Goal: Information Seeking & Learning: Learn about a topic

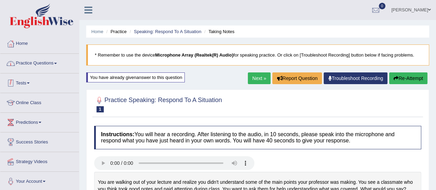
drag, startPoint x: 0, startPoint y: 0, endPoint x: 49, endPoint y: 68, distance: 83.6
click at [49, 68] on link "Practice Questions" at bounding box center [39, 62] width 79 height 17
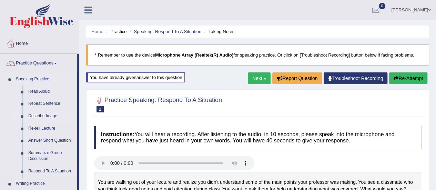
click at [45, 118] on link "Describe Image" at bounding box center [51, 116] width 52 height 12
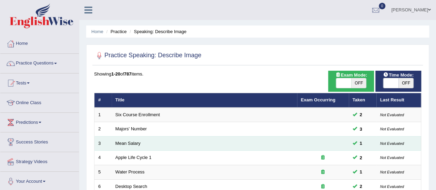
click at [232, 140] on td "Mean Salary" at bounding box center [204, 143] width 185 height 14
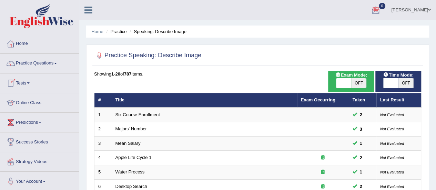
click at [34, 68] on link "Practice Questions" at bounding box center [39, 62] width 79 height 17
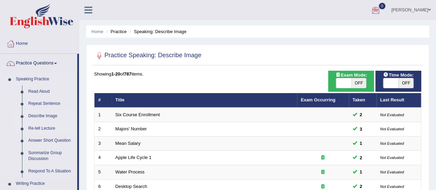
click at [41, 131] on link "Re-tell Lecture" at bounding box center [51, 128] width 52 height 12
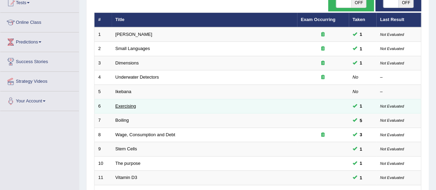
click at [126, 103] on link "Exercising" at bounding box center [125, 105] width 21 height 5
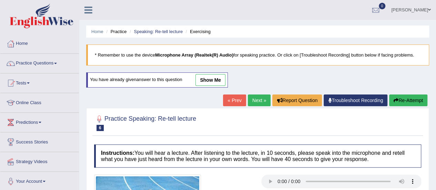
click at [43, 57] on link "Practice Questions" at bounding box center [39, 62] width 79 height 17
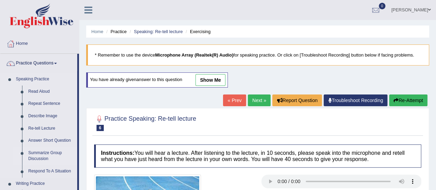
scroll to position [108, 0]
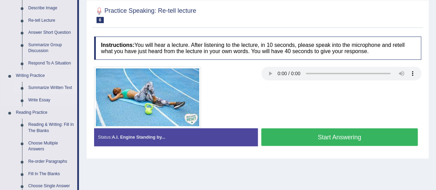
click at [45, 86] on link "Summarize Written Text" at bounding box center [51, 88] width 52 height 12
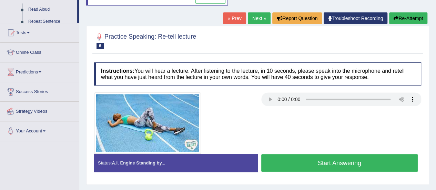
scroll to position [117, 0]
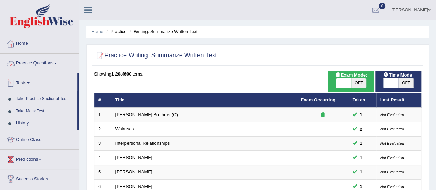
click at [59, 84] on link "Tests" at bounding box center [38, 81] width 77 height 17
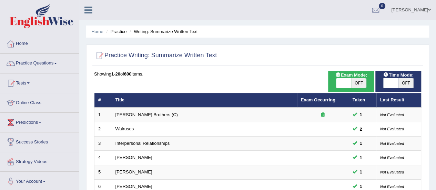
click at [59, 84] on link "Tests" at bounding box center [39, 81] width 79 height 17
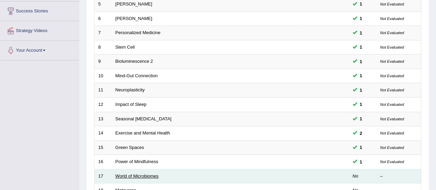
scroll to position [240, 0]
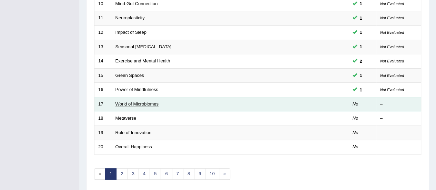
click at [130, 101] on link "World of Microbiomes" at bounding box center [136, 103] width 43 height 5
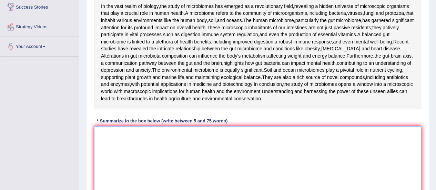
click at [127, 179] on textarea at bounding box center [257, 159] width 327 height 67
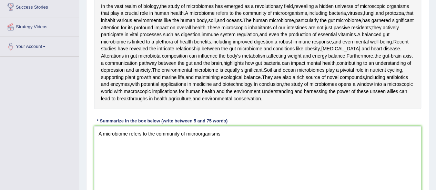
drag, startPoint x: 187, startPoint y: 14, endPoint x: 222, endPoint y: 14, distance: 35.1
click at [204, 15] on div "In the vast realm of biology , the study of microbiomes has emerged as a revolu…" at bounding box center [257, 52] width 327 height 113
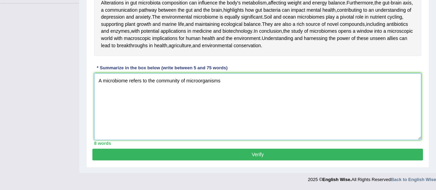
click at [241, 83] on textarea "A microbiome refers to the community of microorganisms" at bounding box center [257, 106] width 327 height 67
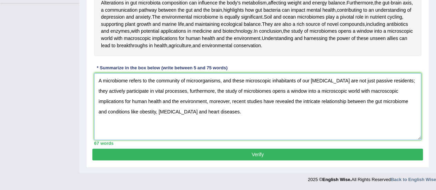
type textarea "A microbiome refers to the community of microorganisms, and these microscopic i…"
click at [220, 155] on button "Verify" at bounding box center [257, 154] width 330 height 12
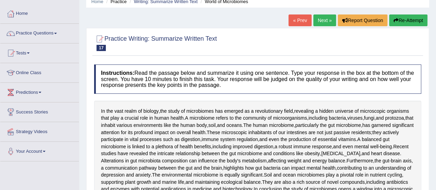
scroll to position [0, 0]
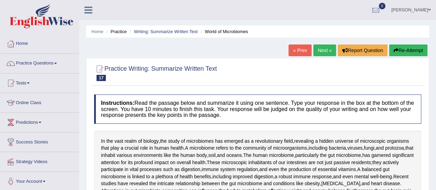
click at [61, 60] on link "Practice Questions" at bounding box center [39, 62] width 79 height 17
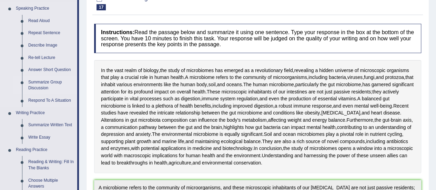
scroll to position [78, 0]
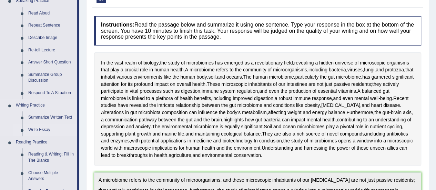
click at [37, 130] on link "Write Essay" at bounding box center [51, 130] width 52 height 12
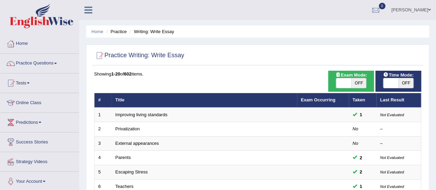
click at [132, 130] on link "Privatization" at bounding box center [127, 128] width 24 height 5
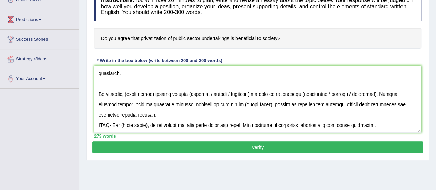
scroll to position [186, 0]
drag, startPoint x: 273, startPoint y: 119, endPoint x: 103, endPoint y: 115, distance: 170.9
click at [103, 115] on textarea at bounding box center [257, 99] width 327 height 67
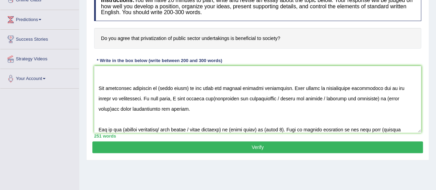
scroll to position [0, 0]
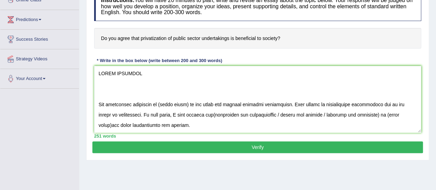
drag, startPoint x: 99, startPoint y: 111, endPoint x: 92, endPoint y: 60, distance: 51.7
click at [92, 60] on div "Instructions: You will have 20 minutes to plan, write and revise an essay about…" at bounding box center [257, 64] width 330 height 153
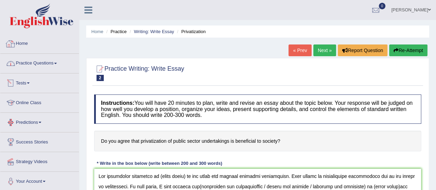
type textarea "The increasing influence of (essay topic) on our lives has ignited numerous dis…"
click at [46, 56] on link "Practice Questions" at bounding box center [39, 62] width 79 height 17
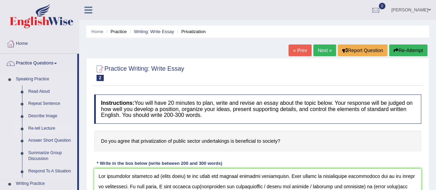
scroll to position [86, 0]
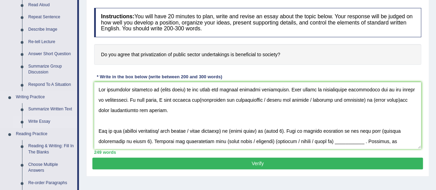
click at [39, 122] on link "Write Essay" at bounding box center [51, 121] width 52 height 12
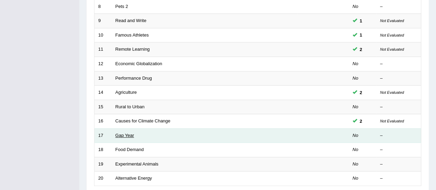
click at [122, 133] on link "Gap Year" at bounding box center [124, 135] width 19 height 5
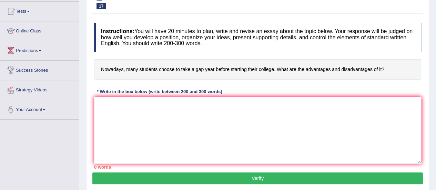
scroll to position [73, 0]
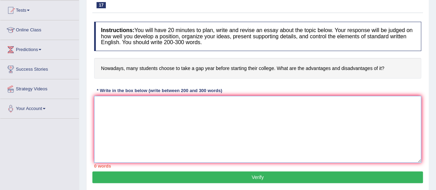
click at [104, 133] on textarea at bounding box center [257, 129] width 327 height 67
paste textarea "The increasing influence of (essay topic) on our lives has ignited numerous dis…"
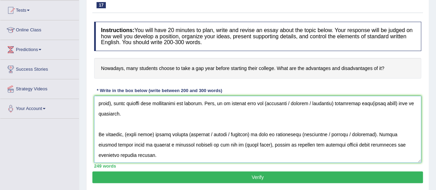
scroll to position [0, 0]
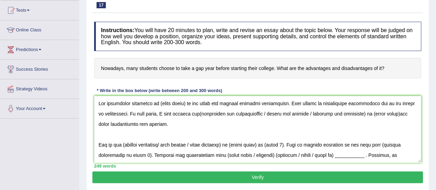
click at [393, 20] on div "Instructions: You will have 20 minutes to plan, write and revise an essay about…" at bounding box center [257, 94] width 330 height 153
click at [185, 103] on textarea at bounding box center [257, 129] width 327 height 67
drag, startPoint x: 185, startPoint y: 103, endPoint x: 158, endPoint y: 102, distance: 27.3
click at [158, 102] on textarea at bounding box center [257, 129] width 327 height 67
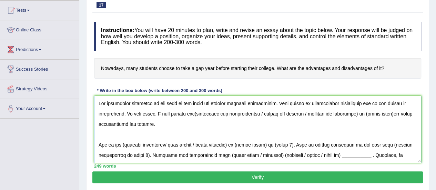
click at [192, 113] on textarea at bounding box center [257, 129] width 327 height 67
drag, startPoint x: 258, startPoint y: 114, endPoint x: 391, endPoint y: 116, distance: 132.3
click at [391, 116] on textarea at bounding box center [257, 129] width 327 height 67
click at [257, 113] on textarea at bounding box center [257, 129] width 327 height 67
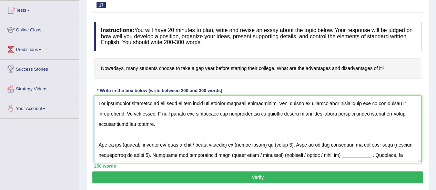
click at [246, 139] on textarea at bounding box center [257, 129] width 327 height 67
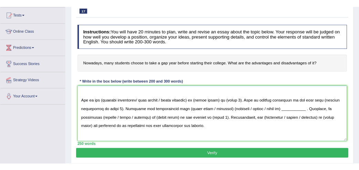
scroll to position [35, 0]
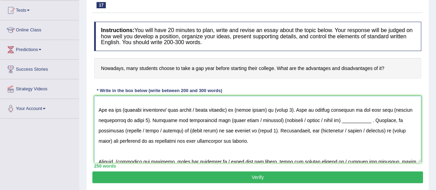
click at [121, 107] on textarea at bounding box center [257, 129] width 327 height 67
click at [123, 110] on textarea at bounding box center [257, 129] width 327 height 67
click at [234, 110] on textarea at bounding box center [257, 129] width 327 height 67
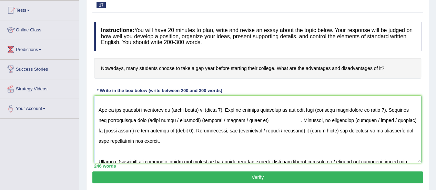
click at [197, 108] on textarea at bounding box center [257, 129] width 327 height 67
click at [220, 108] on textarea at bounding box center [257, 129] width 327 height 67
drag, startPoint x: 222, startPoint y: 108, endPoint x: 170, endPoint y: 108, distance: 52.0
click at [170, 108] on textarea at bounding box center [257, 129] width 327 height 67
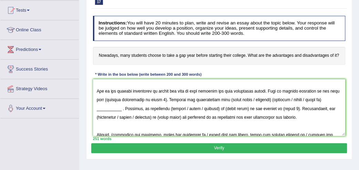
click at [85, 51] on div "Home Practice Writing: Write Essay Gap Year « Prev Next » Report Question Re-At…" at bounding box center [219, 99] width 280 height 344
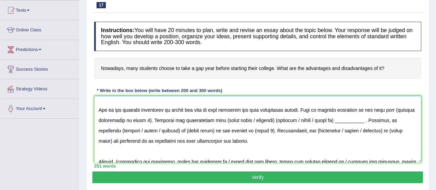
click at [182, 113] on textarea at bounding box center [257, 129] width 327 height 67
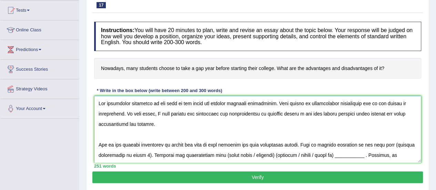
scroll to position [0, 0]
drag, startPoint x: 145, startPoint y: 118, endPoint x: 379, endPoint y: 143, distance: 235.5
click at [379, 143] on textarea at bounding box center [257, 129] width 327 height 67
click at [379, 141] on textarea at bounding box center [257, 129] width 327 height 67
click at [391, 144] on textarea at bounding box center [257, 129] width 327 height 67
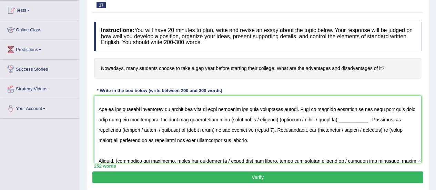
scroll to position [36, 0]
drag, startPoint x: 278, startPoint y: 119, endPoint x: 226, endPoint y: 119, distance: 52.0
click at [226, 119] on textarea at bounding box center [257, 129] width 327 height 67
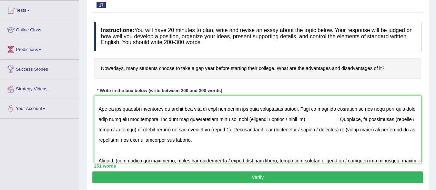
click at [249, 118] on textarea at bounding box center [257, 129] width 327 height 67
click at [339, 120] on textarea at bounding box center [257, 129] width 327 height 67
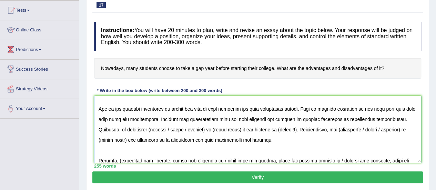
click at [151, 131] on textarea at bounding box center [257, 129] width 327 height 67
click at [205, 128] on textarea at bounding box center [257, 129] width 327 height 67
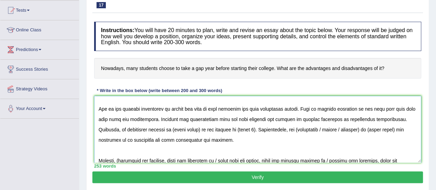
click at [198, 127] on textarea at bounding box center [257, 129] width 327 height 67
drag, startPoint x: 198, startPoint y: 127, endPoint x: 170, endPoint y: 128, distance: 28.3
click at [170, 128] on textarea at bounding box center [257, 129] width 327 height 67
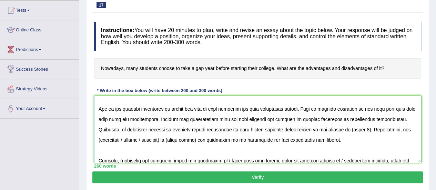
click at [314, 131] on textarea at bounding box center [257, 129] width 327 height 67
click at [356, 129] on textarea at bounding box center [257, 129] width 327 height 67
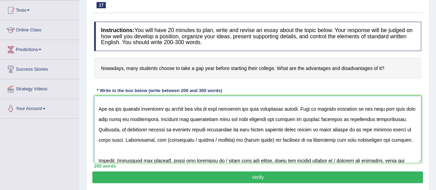
drag, startPoint x: 362, startPoint y: 128, endPoint x: 366, endPoint y: 128, distance: 4.2
click at [366, 128] on textarea at bounding box center [257, 129] width 327 height 67
click at [372, 133] on textarea at bounding box center [257, 129] width 327 height 67
click at [367, 130] on textarea at bounding box center [257, 129] width 327 height 67
click at [154, 141] on textarea at bounding box center [257, 129] width 327 height 67
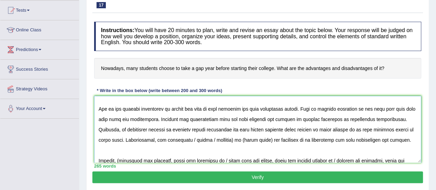
click at [222, 142] on textarea at bounding box center [257, 129] width 327 height 67
click at [211, 137] on textarea at bounding box center [257, 129] width 327 height 67
drag, startPoint x: 211, startPoint y: 137, endPoint x: 187, endPoint y: 139, distance: 23.9
click at [187, 139] on textarea at bounding box center [257, 129] width 327 height 67
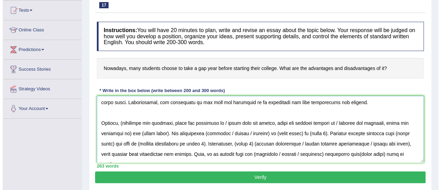
scroll to position [75, 0]
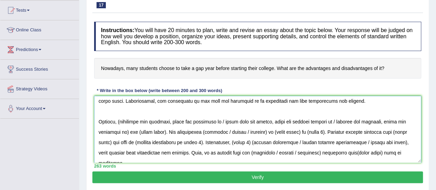
click at [122, 121] on textarea at bounding box center [257, 129] width 327 height 67
drag, startPoint x: 220, startPoint y: 121, endPoint x: 125, endPoint y: 127, distance: 94.6
click at [125, 127] on textarea at bounding box center [257, 129] width 327 height 67
click at [353, 125] on textarea at bounding box center [257, 129] width 327 height 67
drag, startPoint x: 219, startPoint y: 120, endPoint x: 125, endPoint y: 136, distance: 95.4
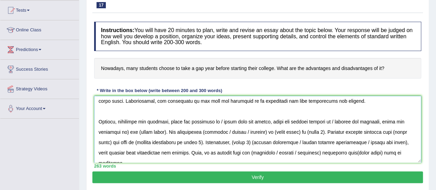
click at [125, 136] on textarea at bounding box center [257, 129] width 327 height 67
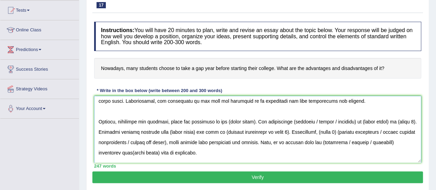
drag, startPoint x: 256, startPoint y: 121, endPoint x: 219, endPoint y: 118, distance: 37.0
click at [219, 118] on textarea at bounding box center [257, 129] width 327 height 67
click at [291, 123] on textarea at bounding box center [257, 129] width 327 height 67
drag, startPoint x: 347, startPoint y: 119, endPoint x: 311, endPoint y: 119, distance: 36.5
click at [311, 119] on textarea at bounding box center [257, 129] width 327 height 67
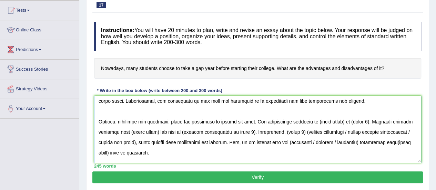
drag, startPoint x: 343, startPoint y: 121, endPoint x: 319, endPoint y: 123, distance: 24.9
click at [319, 123] on textarea at bounding box center [257, 129] width 327 height 67
click at [316, 123] on textarea at bounding box center [257, 129] width 327 height 67
drag, startPoint x: 343, startPoint y: 121, endPoint x: 316, endPoint y: 120, distance: 26.5
click at [316, 120] on textarea at bounding box center [257, 129] width 327 height 67
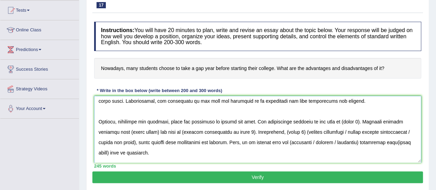
drag, startPoint x: 359, startPoint y: 122, endPoint x: 342, endPoint y: 121, distance: 16.5
click at [342, 121] on textarea at bounding box center [257, 129] width 327 height 67
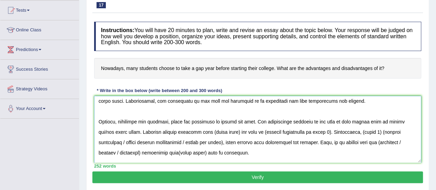
click at [112, 134] on textarea at bounding box center [257, 129] width 327 height 67
click at [220, 132] on textarea at bounding box center [257, 129] width 327 height 67
drag, startPoint x: 220, startPoint y: 132, endPoint x: 193, endPoint y: 133, distance: 27.6
click at [193, 134] on textarea at bounding box center [257, 129] width 327 height 67
drag, startPoint x: 304, startPoint y: 131, endPoint x: 239, endPoint y: 131, distance: 65.1
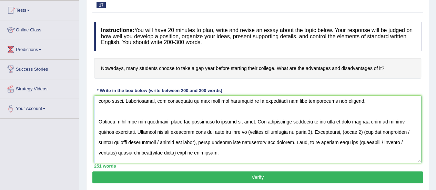
click at [239, 131] on textarea at bounding box center [257, 129] width 327 height 67
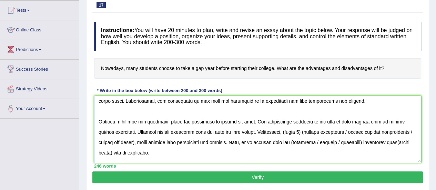
click at [252, 129] on textarea at bounding box center [257, 129] width 327 height 67
click at [249, 132] on textarea at bounding box center [257, 129] width 327 height 67
click at [237, 132] on textarea at bounding box center [257, 129] width 327 height 67
click at [252, 133] on textarea at bounding box center [257, 129] width 327 height 67
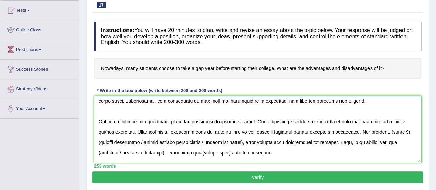
drag, startPoint x: 411, startPoint y: 131, endPoint x: 393, endPoint y: 133, distance: 18.0
click at [393, 133] on textarea at bounding box center [257, 129] width 327 height 67
type textarea "The increasing influence of gap year on our lives has ignited numerous discussi…"
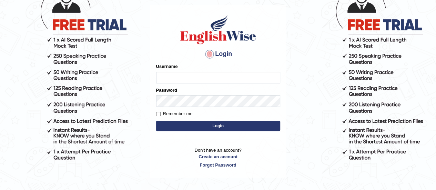
scroll to position [64, 0]
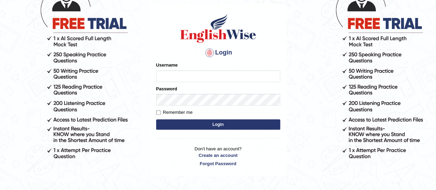
type input "karanvir_parramatta"
click at [246, 126] on button "Login" at bounding box center [218, 124] width 124 height 10
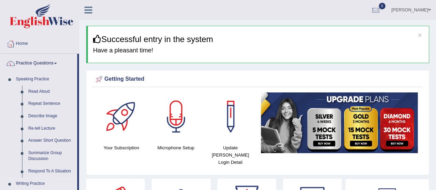
scroll to position [82, 0]
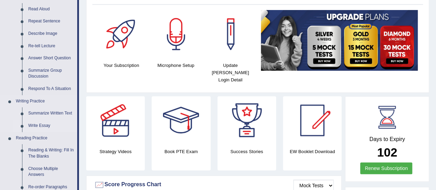
click at [38, 127] on link "Write Essay" at bounding box center [51, 126] width 52 height 12
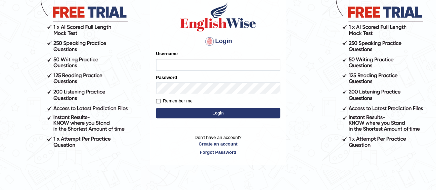
type input "karanvir_parramatta"
click at [220, 113] on button "Login" at bounding box center [218, 113] width 124 height 10
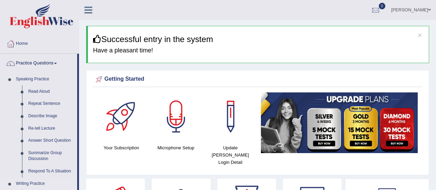
scroll to position [93, 0]
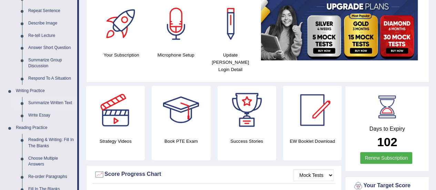
click at [34, 108] on link "Summarize Written Text" at bounding box center [51, 103] width 52 height 12
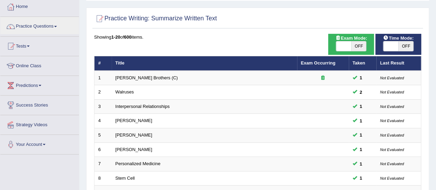
click at [50, 29] on link "Practice Questions" at bounding box center [39, 25] width 79 height 17
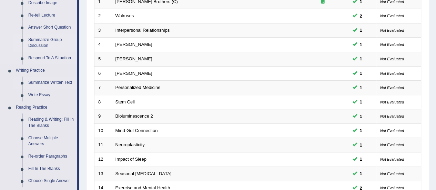
scroll to position [124, 0]
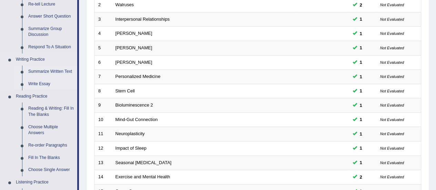
click at [42, 83] on link "Write Essay" at bounding box center [51, 84] width 52 height 12
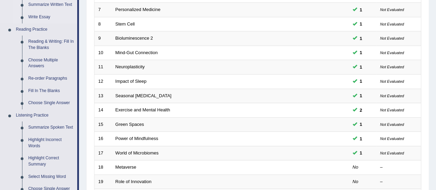
scroll to position [361, 0]
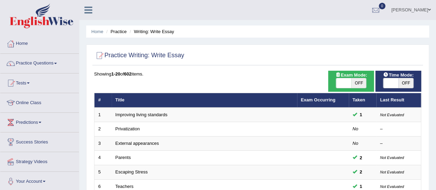
click at [150, 114] on link "Improving living standards" at bounding box center [141, 114] width 52 height 5
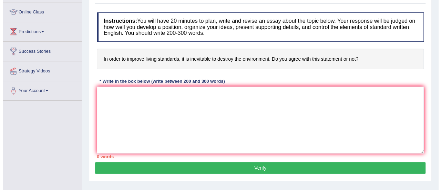
scroll to position [34, 0]
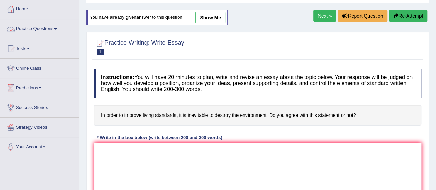
drag, startPoint x: 40, startPoint y: 27, endPoint x: 199, endPoint y: 11, distance: 160.2
click at [40, 27] on link "Practice Questions" at bounding box center [39, 27] width 79 height 17
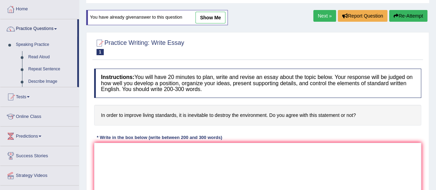
click at [199, 12] on link "show me" at bounding box center [210, 18] width 30 height 12
type textarea "The increasing influence of destruction of environment on our lives has ignited…"
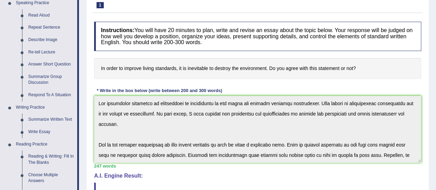
scroll to position [0, 0]
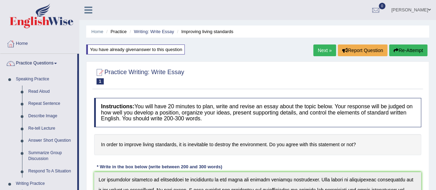
drag, startPoint x: 324, startPoint y: 62, endPoint x: 334, endPoint y: 52, distance: 13.9
click at [334, 52] on div "Next » Report Question Re-Attempt" at bounding box center [371, 50] width 116 height 13
click at [328, 51] on link "Next »" at bounding box center [324, 50] width 23 height 12
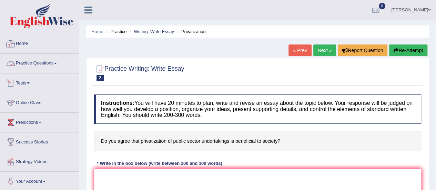
click at [42, 62] on link "Practice Questions" at bounding box center [39, 62] width 79 height 17
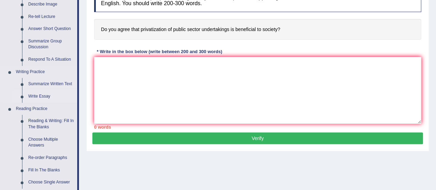
scroll to position [114, 0]
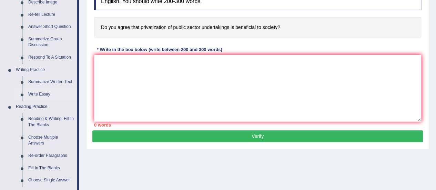
click at [40, 95] on link "Write Essay" at bounding box center [51, 94] width 52 height 12
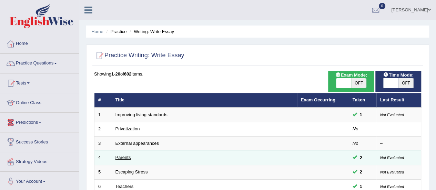
click at [120, 155] on link "Parents" at bounding box center [122, 157] width 15 height 5
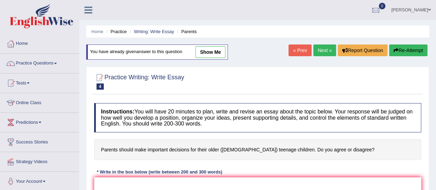
click at [211, 54] on link "show me" at bounding box center [210, 52] width 30 height 12
type textarea "The increasing influence of parents on our lives has ignited numerous discussio…"
click at [217, 46] on link "show me" at bounding box center [210, 52] width 30 height 12
type textarea "The increasing influence of parents on our lives has ignited numerous discussio…"
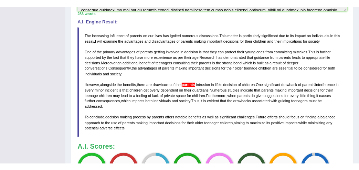
scroll to position [233, 0]
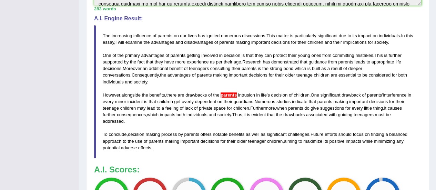
click at [299, 139] on blockquote "The increasing influence of parents on our lives has ignited numerous discussio…" at bounding box center [257, 91] width 327 height 133
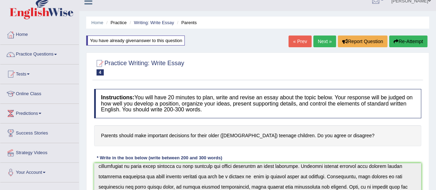
scroll to position [12, 0]
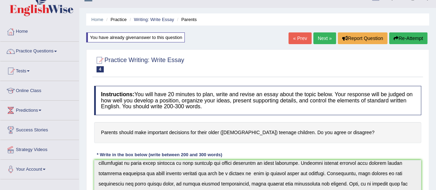
click at [319, 40] on link "Next »" at bounding box center [324, 38] width 23 height 12
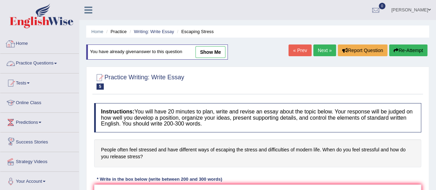
drag, startPoint x: 0, startPoint y: 0, endPoint x: 30, endPoint y: 66, distance: 73.1
click at [30, 66] on link "Practice Questions" at bounding box center [39, 62] width 79 height 17
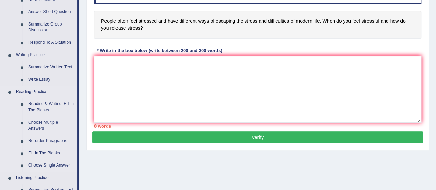
scroll to position [131, 0]
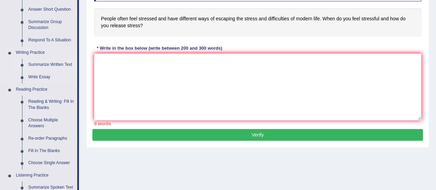
click at [43, 62] on link "Summarize Written Text" at bounding box center [51, 65] width 52 height 12
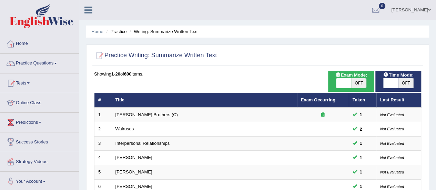
click at [141, 141] on link "Interpersonal Relationships" at bounding box center [142, 143] width 54 height 5
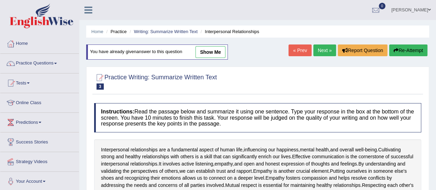
click at [204, 52] on link "show me" at bounding box center [210, 52] width 30 height 12
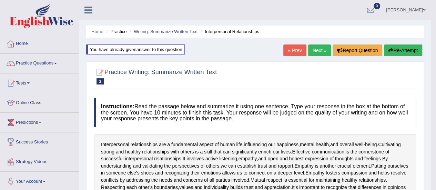
type textarea "Interpersonal relationships are a fundamental aspect of human life, influencing…"
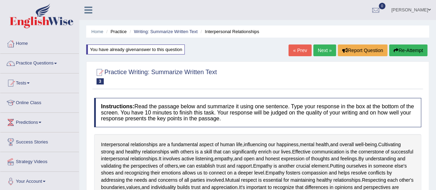
click at [315, 48] on link "Next »" at bounding box center [324, 50] width 23 height 12
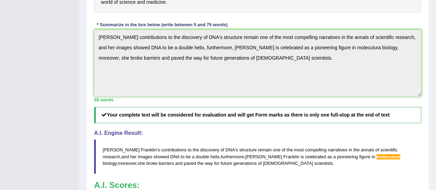
scroll to position [382, 0]
